Goal: Information Seeking & Learning: Learn about a topic

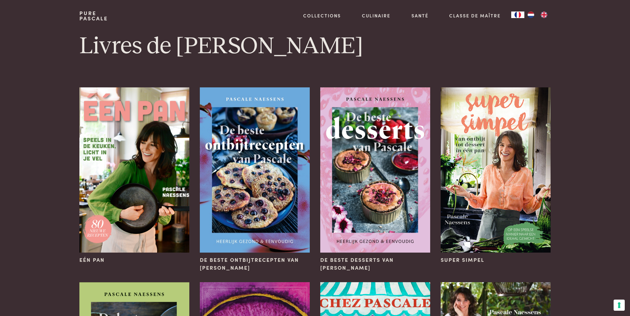
click at [519, 15] on img "FR" at bounding box center [518, 14] width 8 height 7
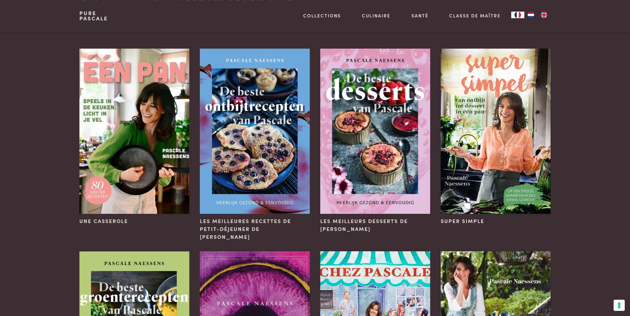
scroll to position [75, 0]
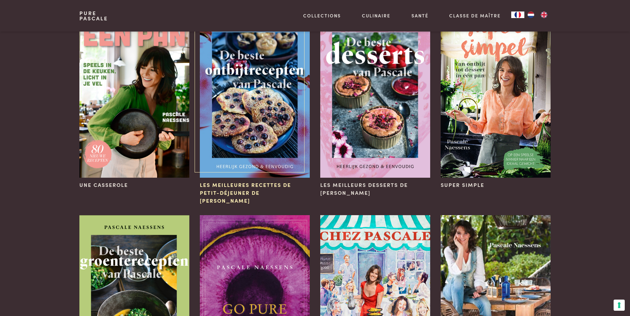
click at [265, 149] on img at bounding box center [255, 94] width 110 height 165
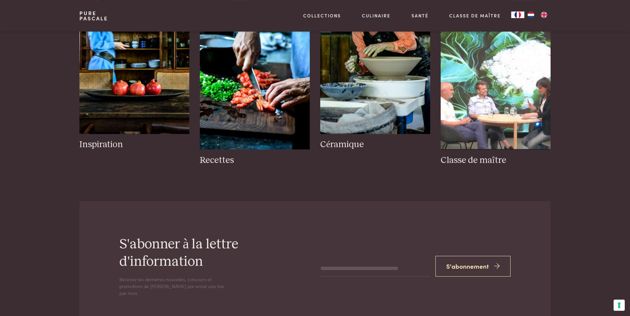
scroll to position [972, 0]
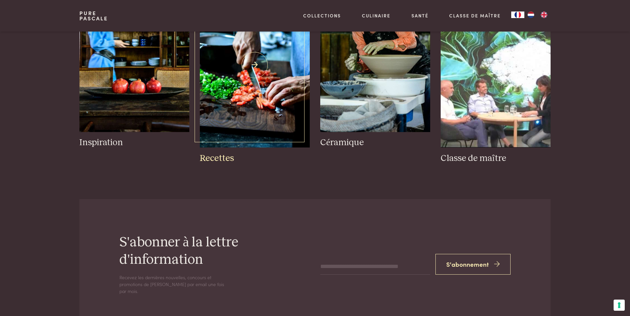
click at [244, 107] on img at bounding box center [255, 65] width 110 height 165
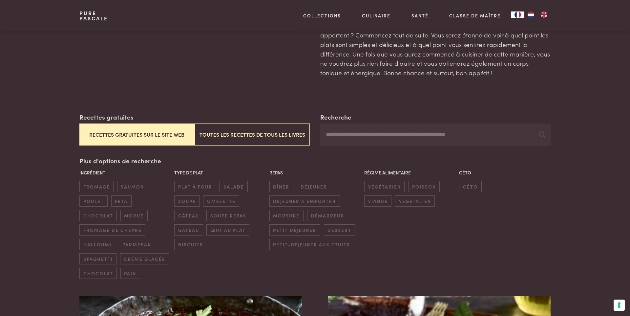
scroll to position [150, 0]
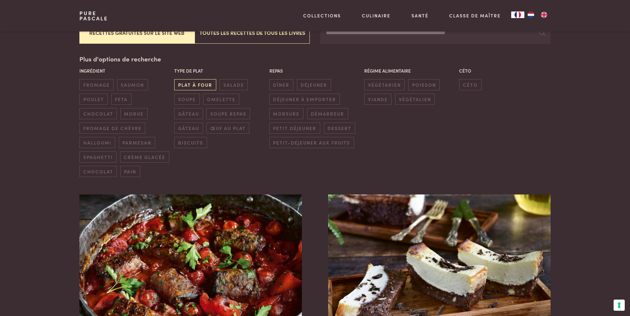
click at [186, 87] on span "plat à four" at bounding box center [195, 84] width 42 height 11
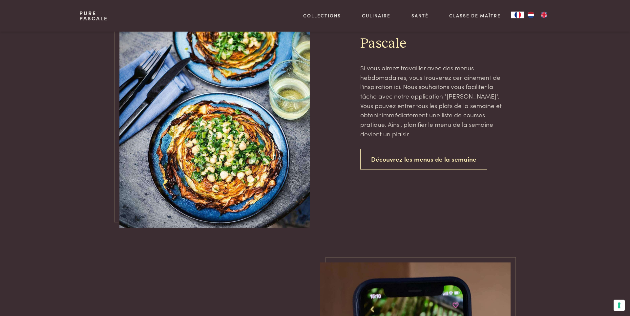
scroll to position [1454, 0]
